Goal: Task Accomplishment & Management: Complete application form

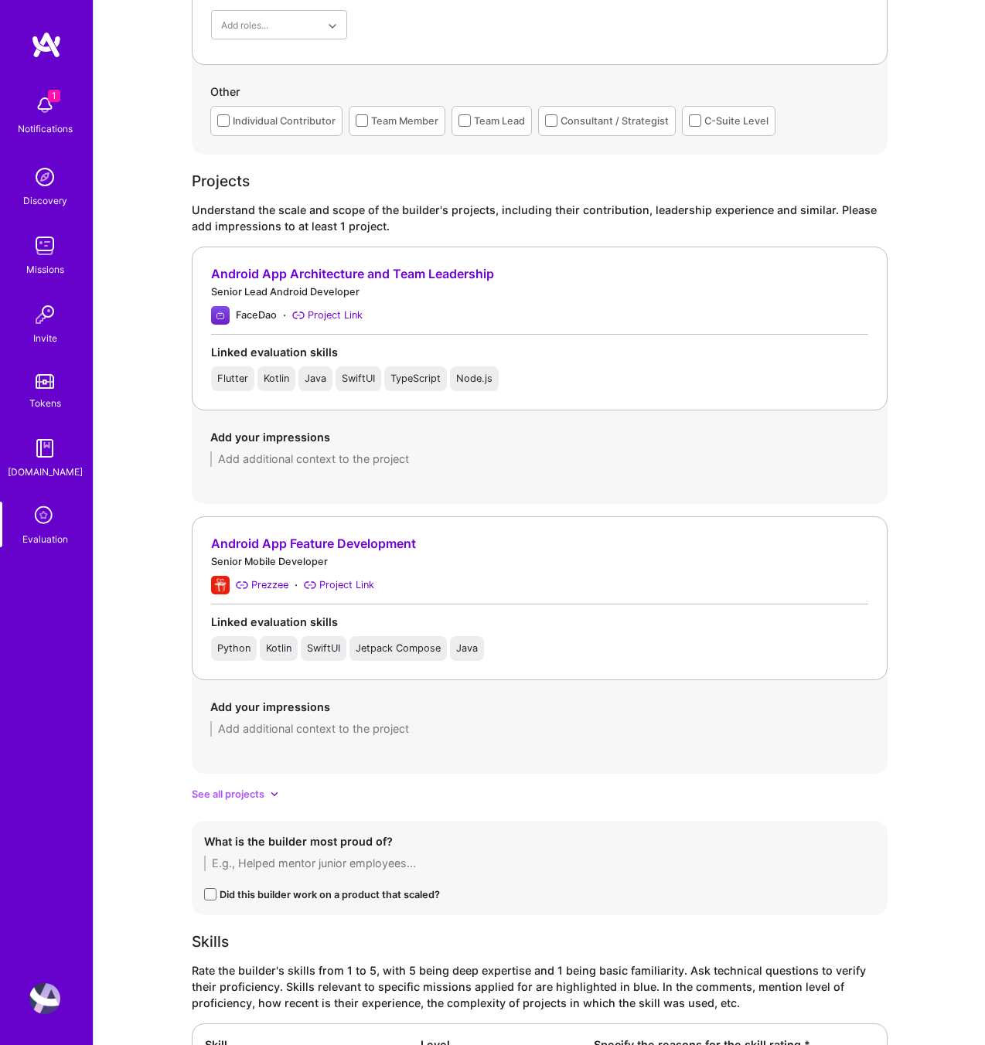
scroll to position [1360, 0]
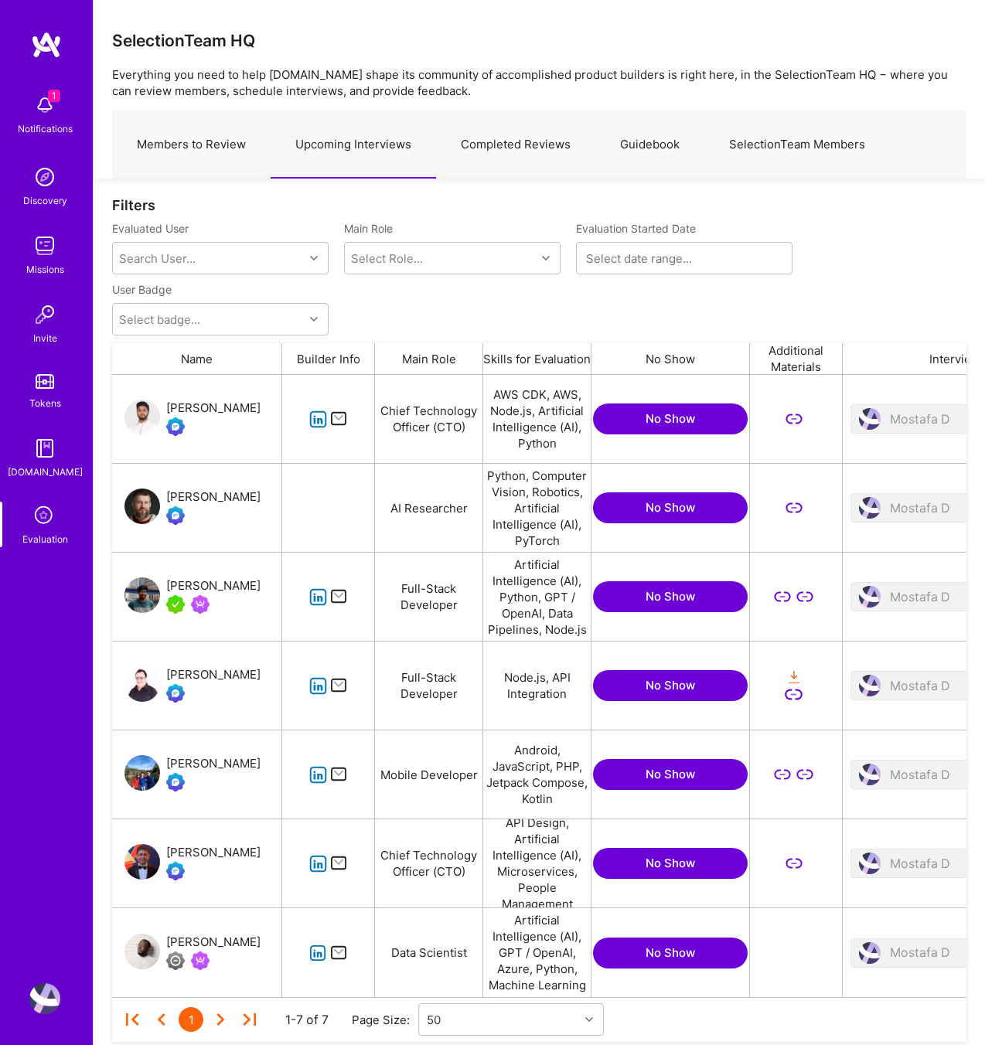
scroll to position [622, 854]
click at [354, 153] on link "Upcoming Interviews" at bounding box center [353, 144] width 165 height 67
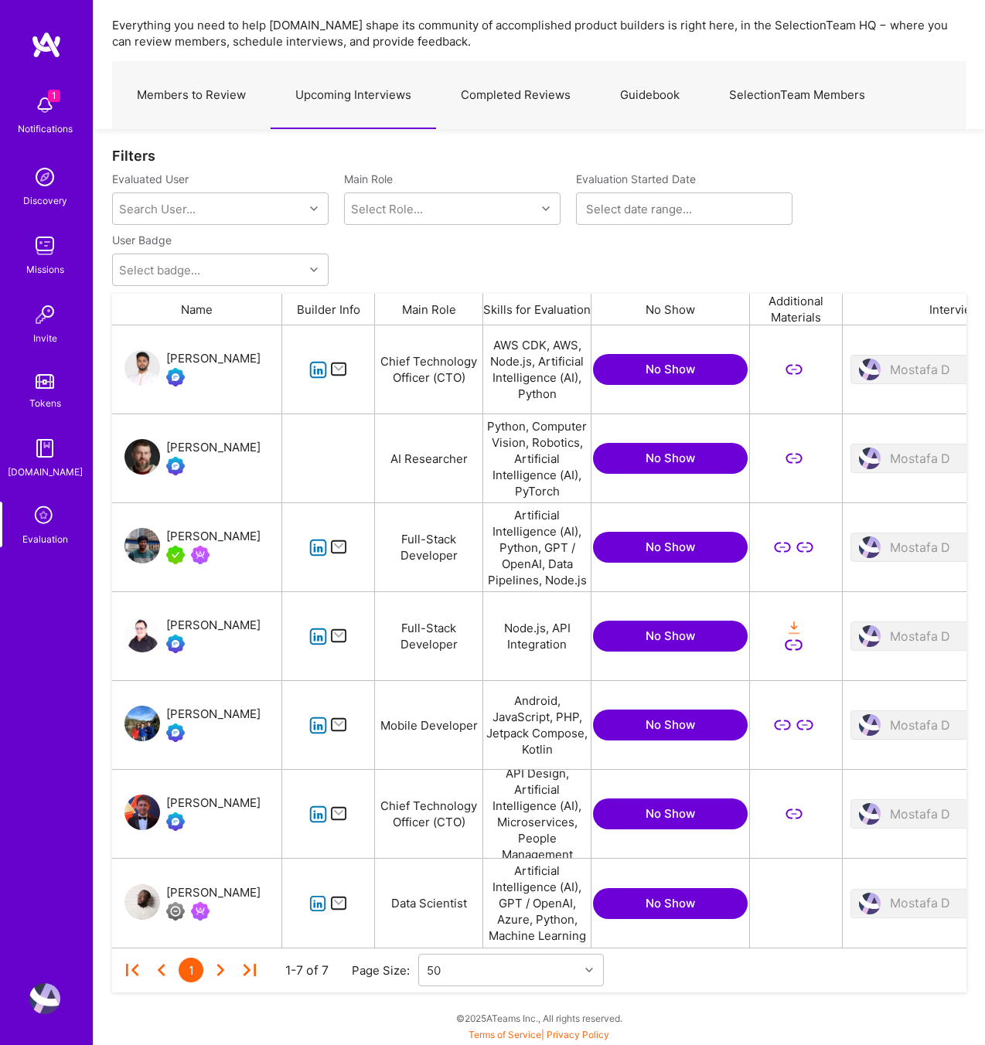
click at [312, 550] on icon "grid" at bounding box center [318, 548] width 18 height 18
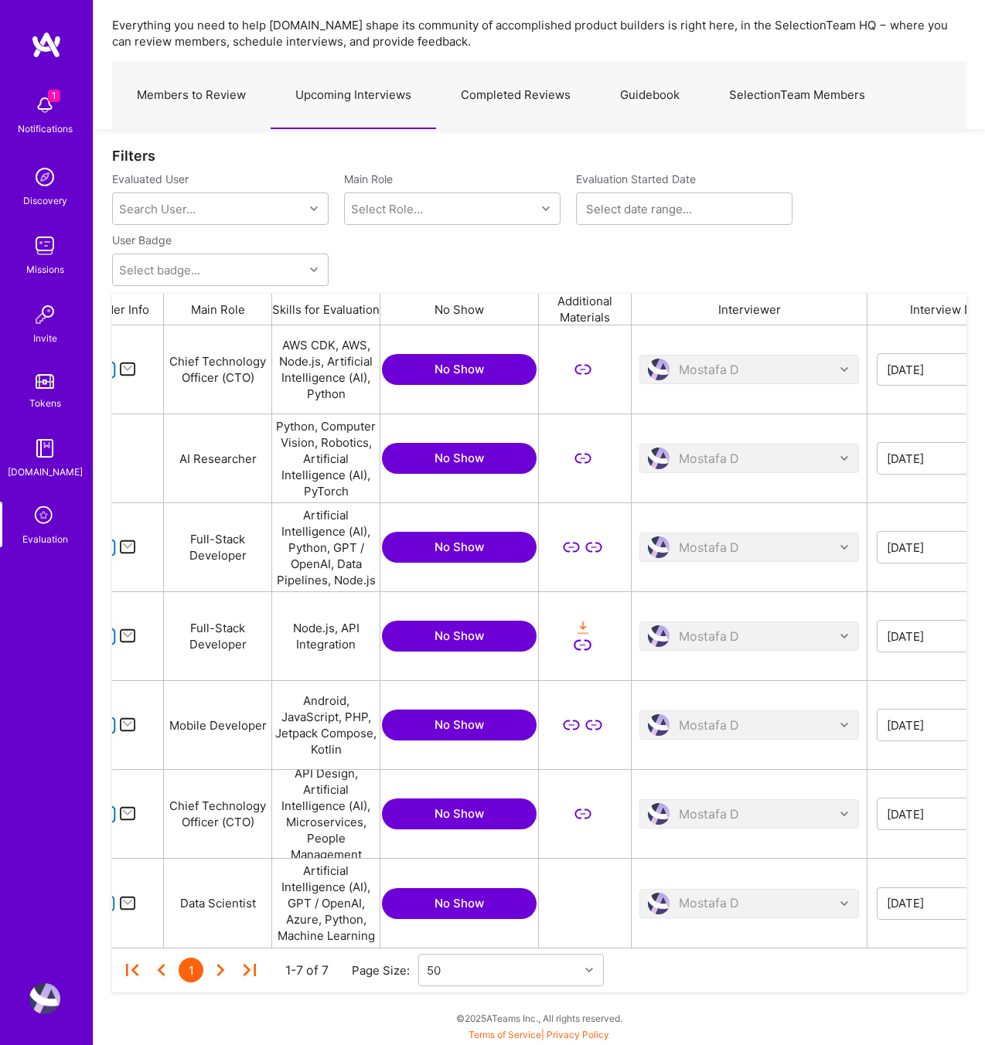
scroll to position [0, 614]
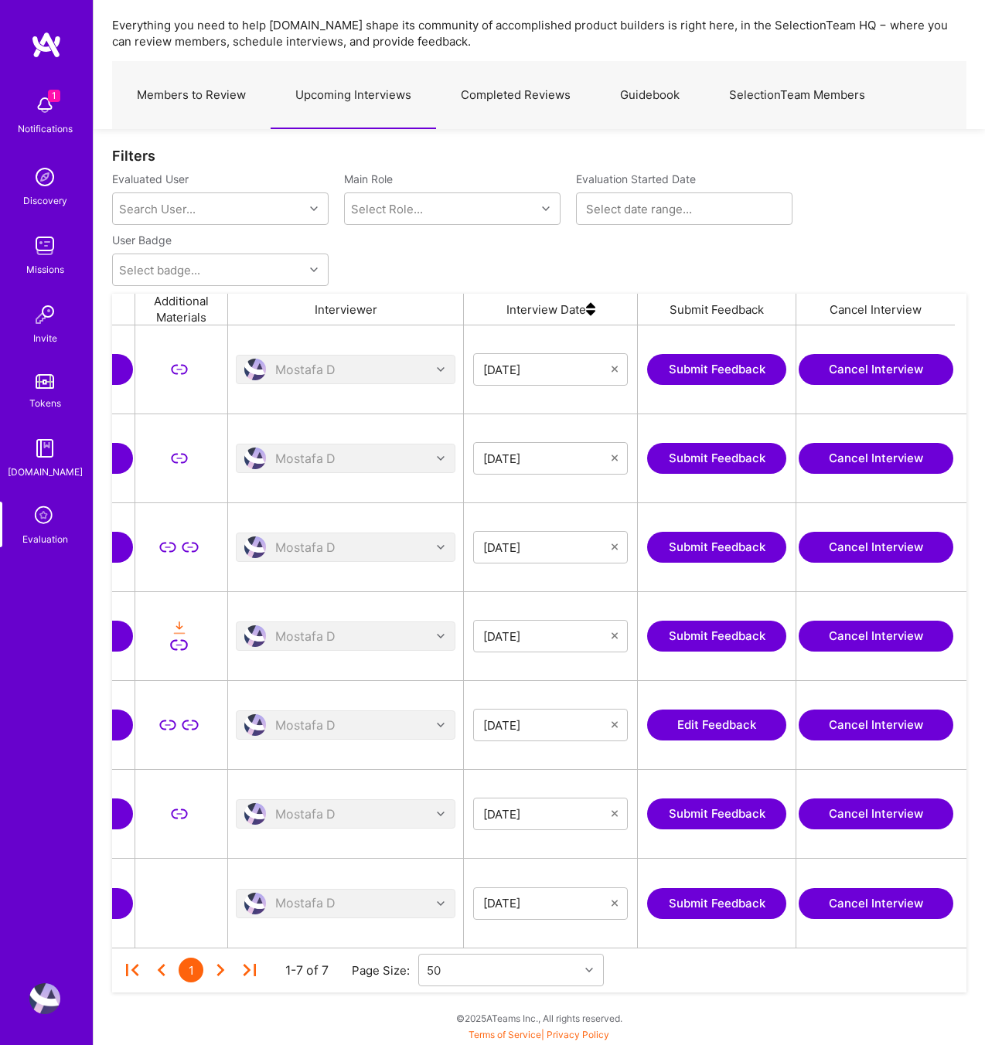
click at [677, 551] on button "Submit Feedback" at bounding box center [716, 547] width 139 height 31
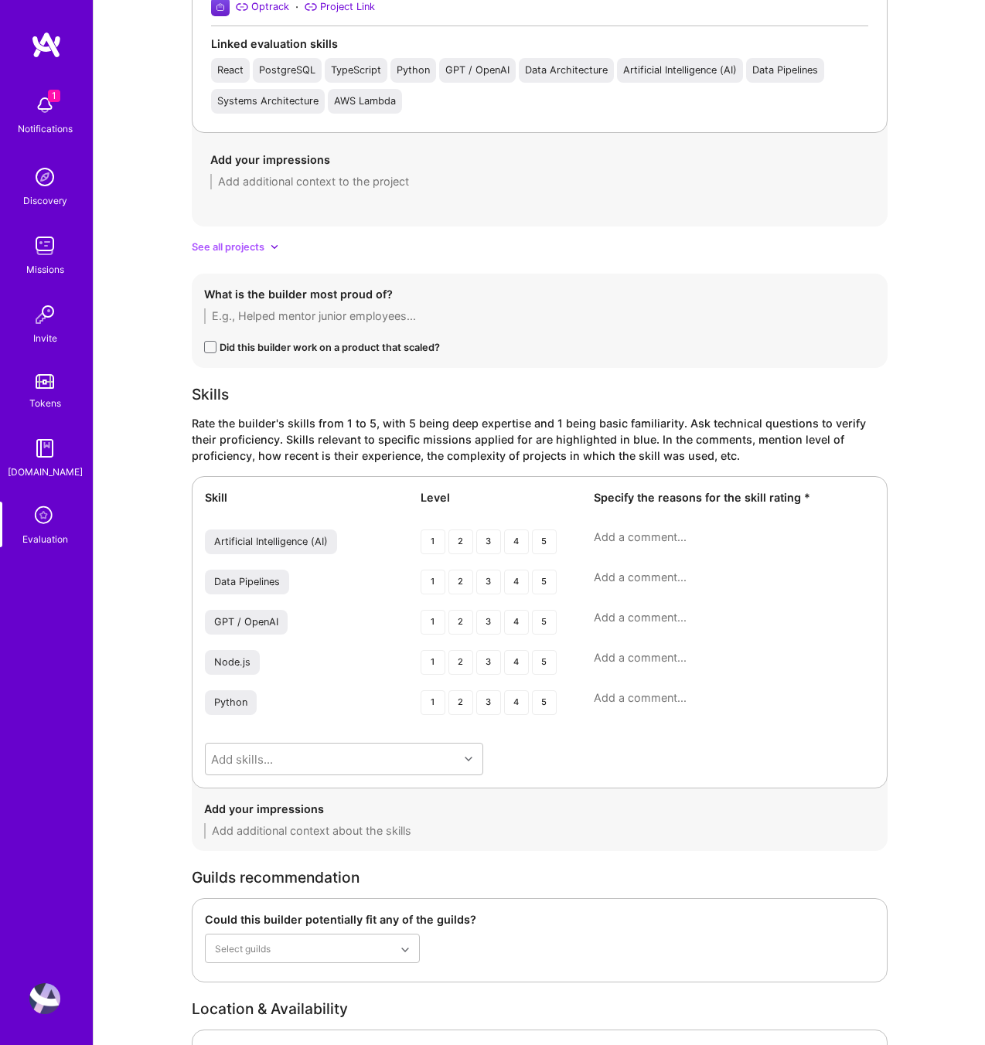
scroll to position [1832, 0]
